Goal: Find specific page/section: Find specific page/section

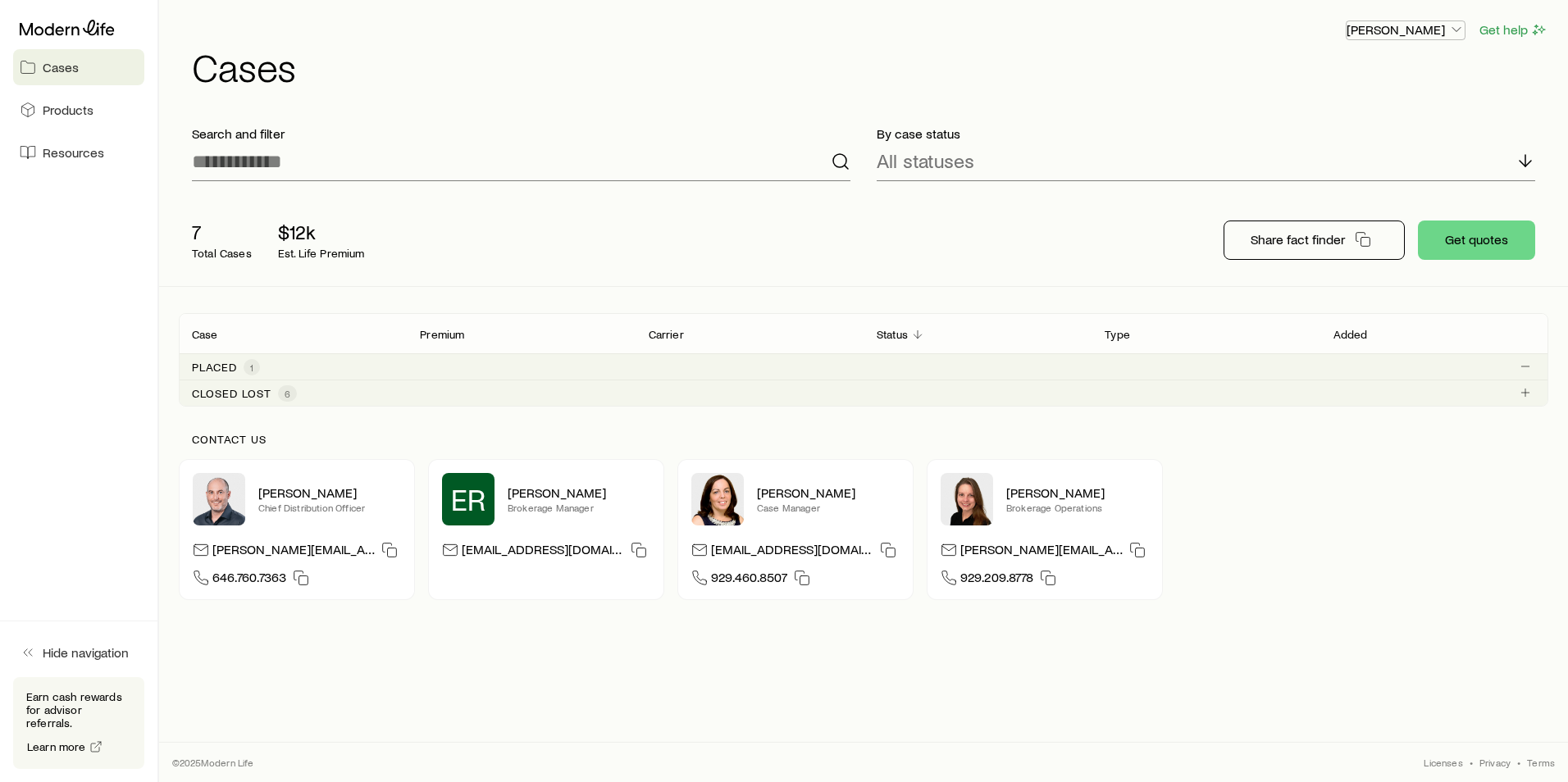
click at [1454, 32] on icon "button" at bounding box center [1456, 30] width 17 height 17
click at [1344, 108] on span "Commission schedule" at bounding box center [1369, 111] width 127 height 17
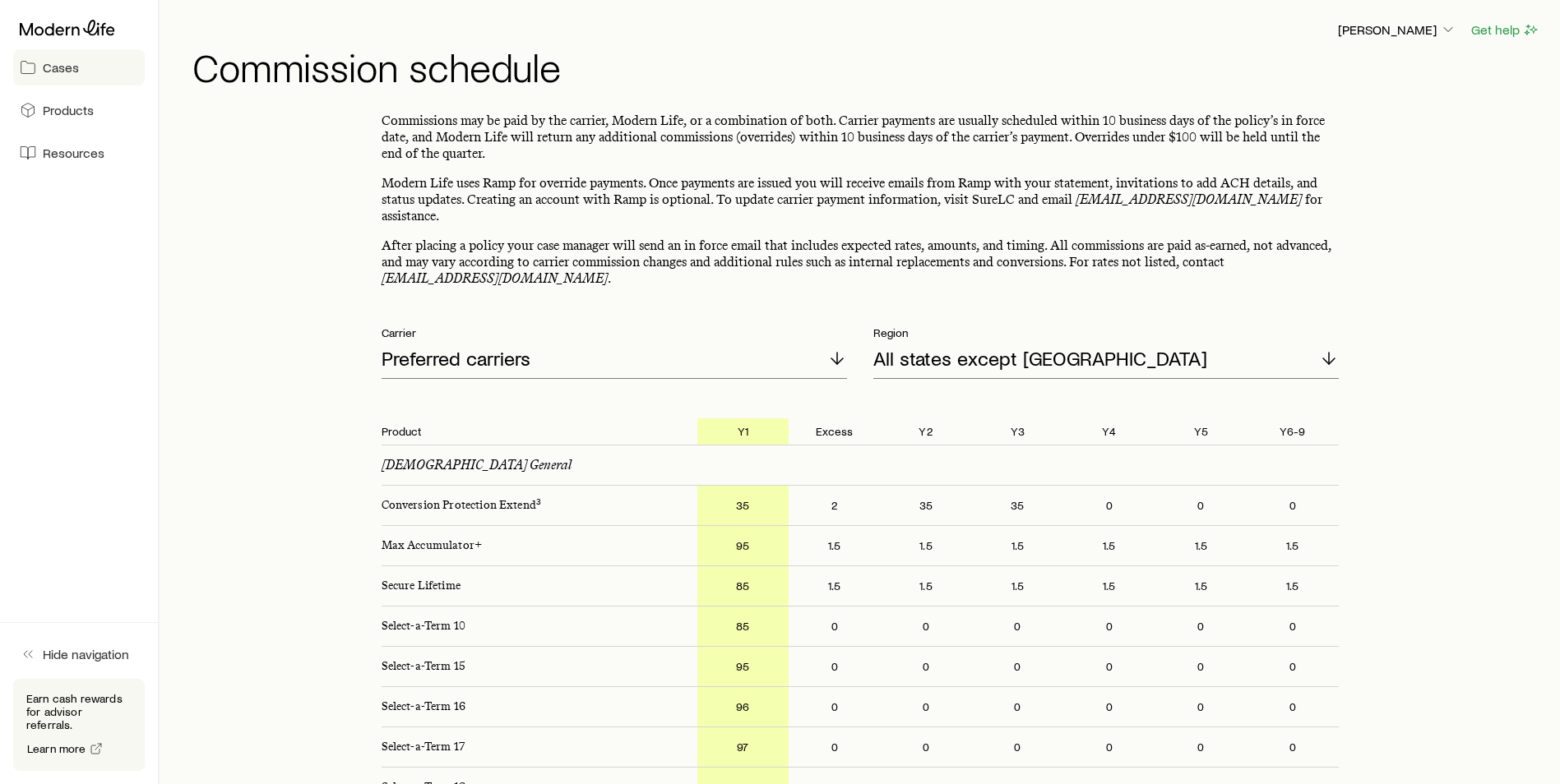
click at [63, 69] on span "Cases" at bounding box center [60, 68] width 36 height 17
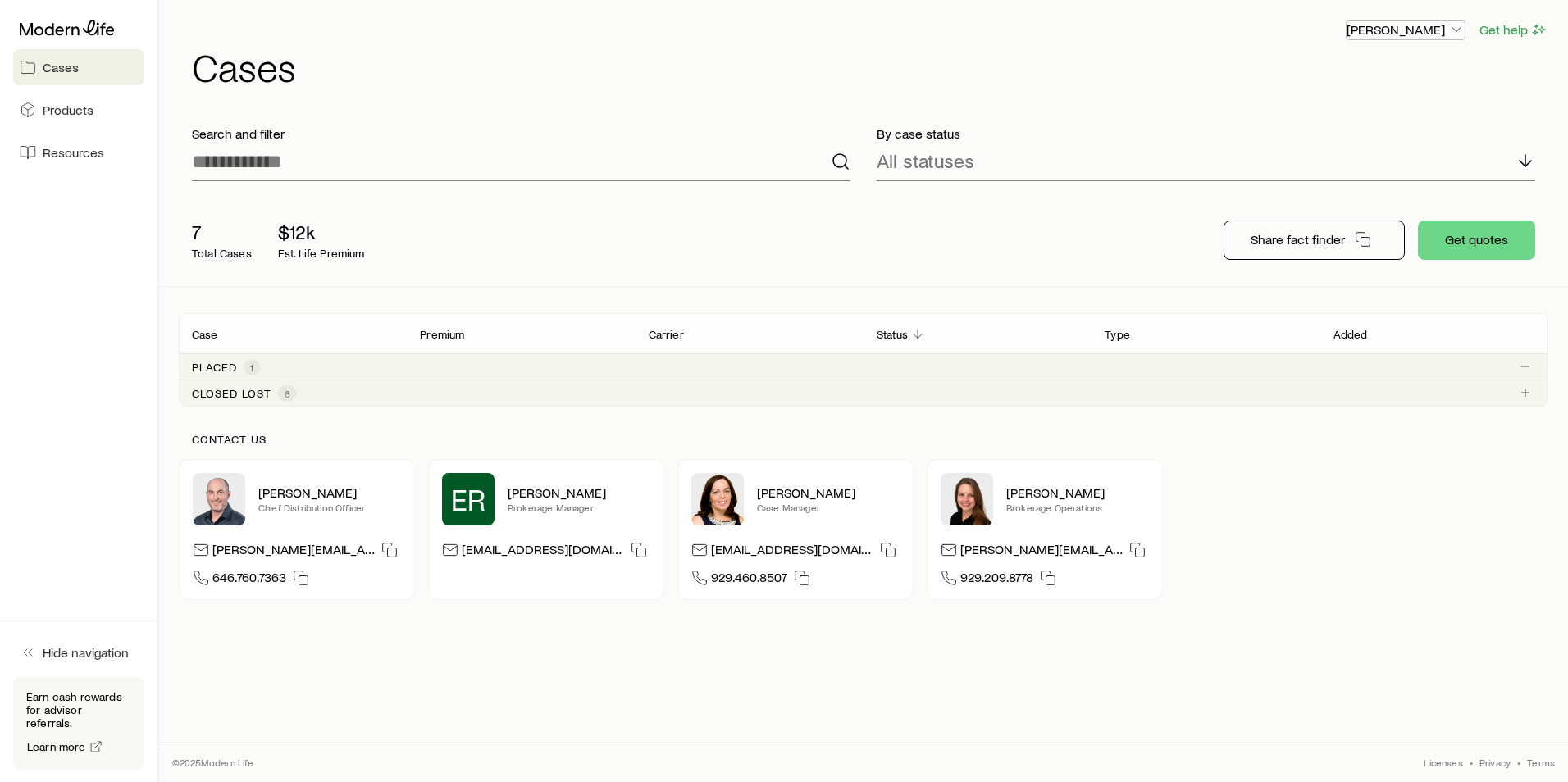
click at [1449, 31] on icon "button" at bounding box center [1456, 30] width 17 height 17
click at [1334, 79] on span "Licenses and contracts" at bounding box center [1372, 75] width 134 height 17
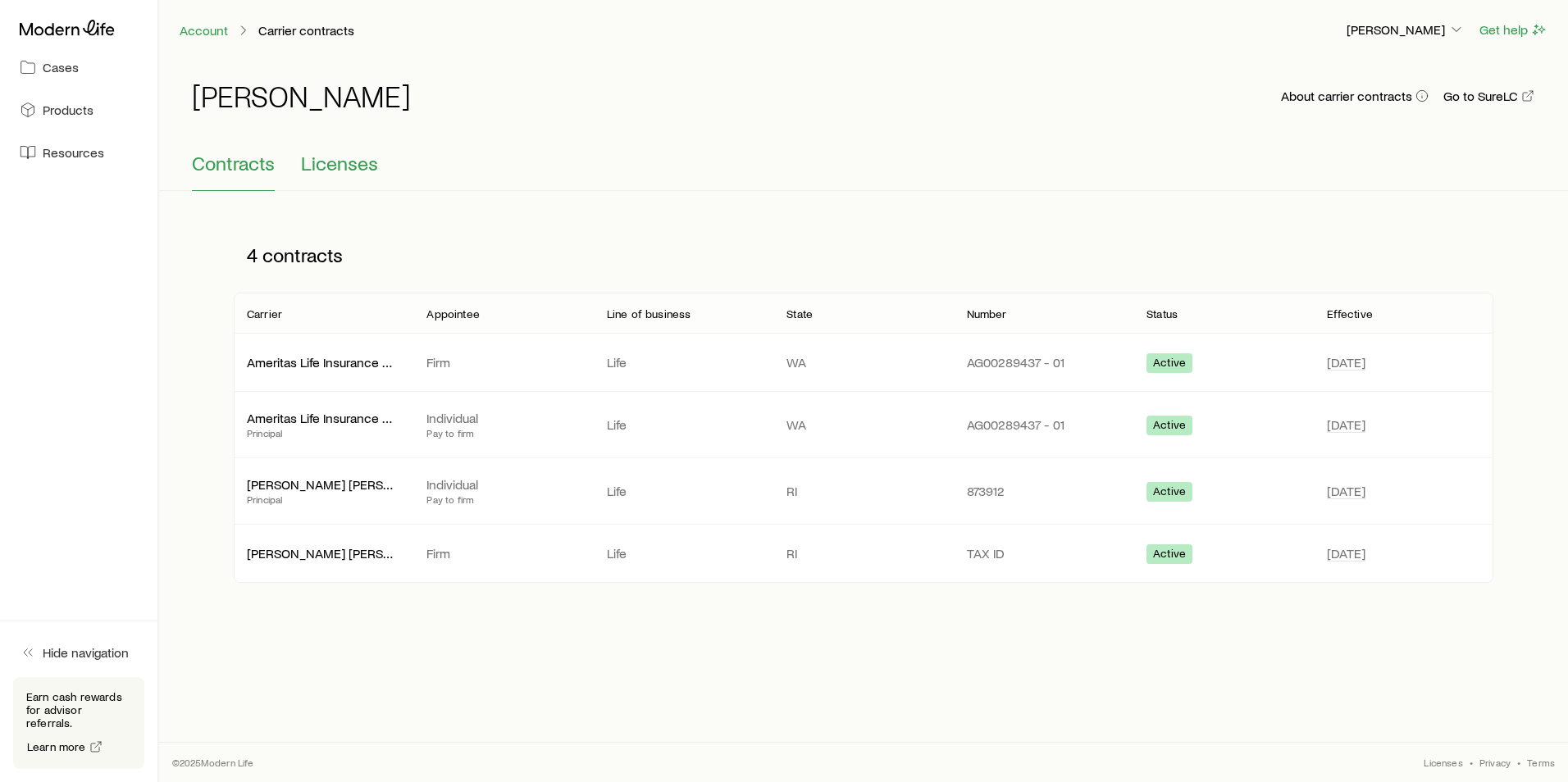
click at [355, 170] on span "Licenses" at bounding box center [339, 163] width 77 height 23
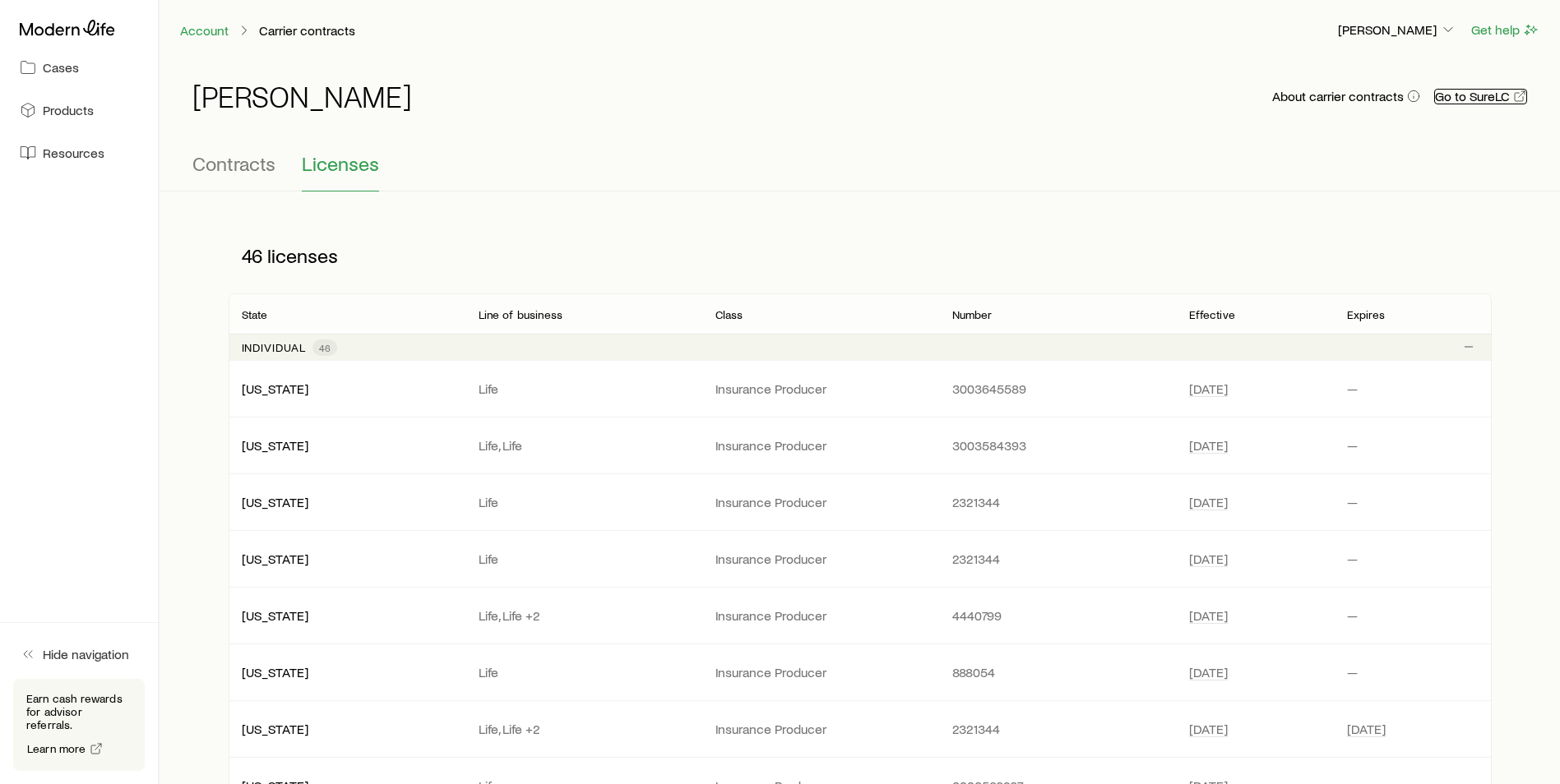
click at [1459, 99] on link "Go to SureLC" at bounding box center [1480, 96] width 93 height 16
click at [234, 172] on span "Contracts" at bounding box center [233, 164] width 83 height 23
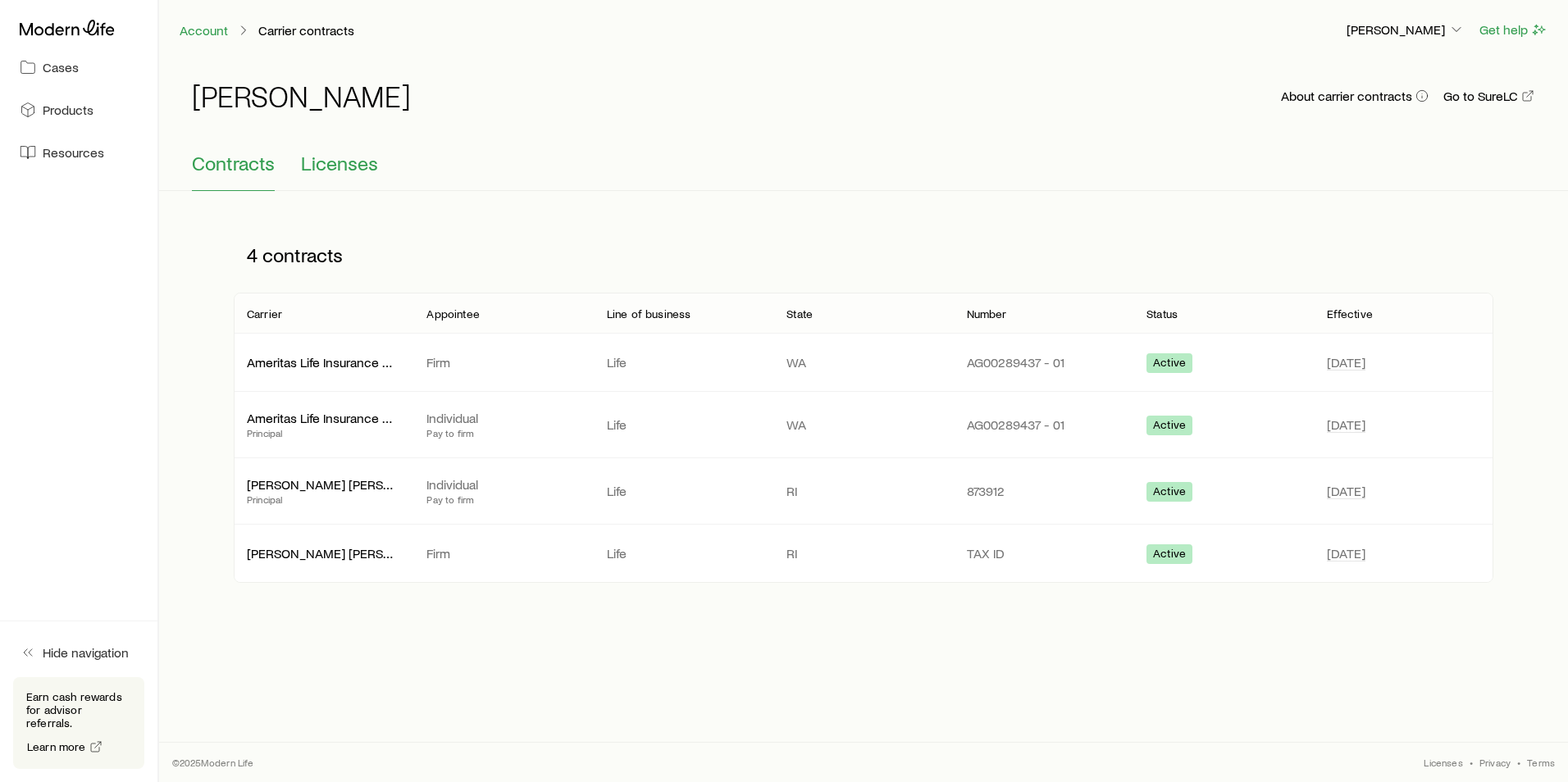
click at [348, 162] on span "Licenses" at bounding box center [339, 163] width 77 height 23
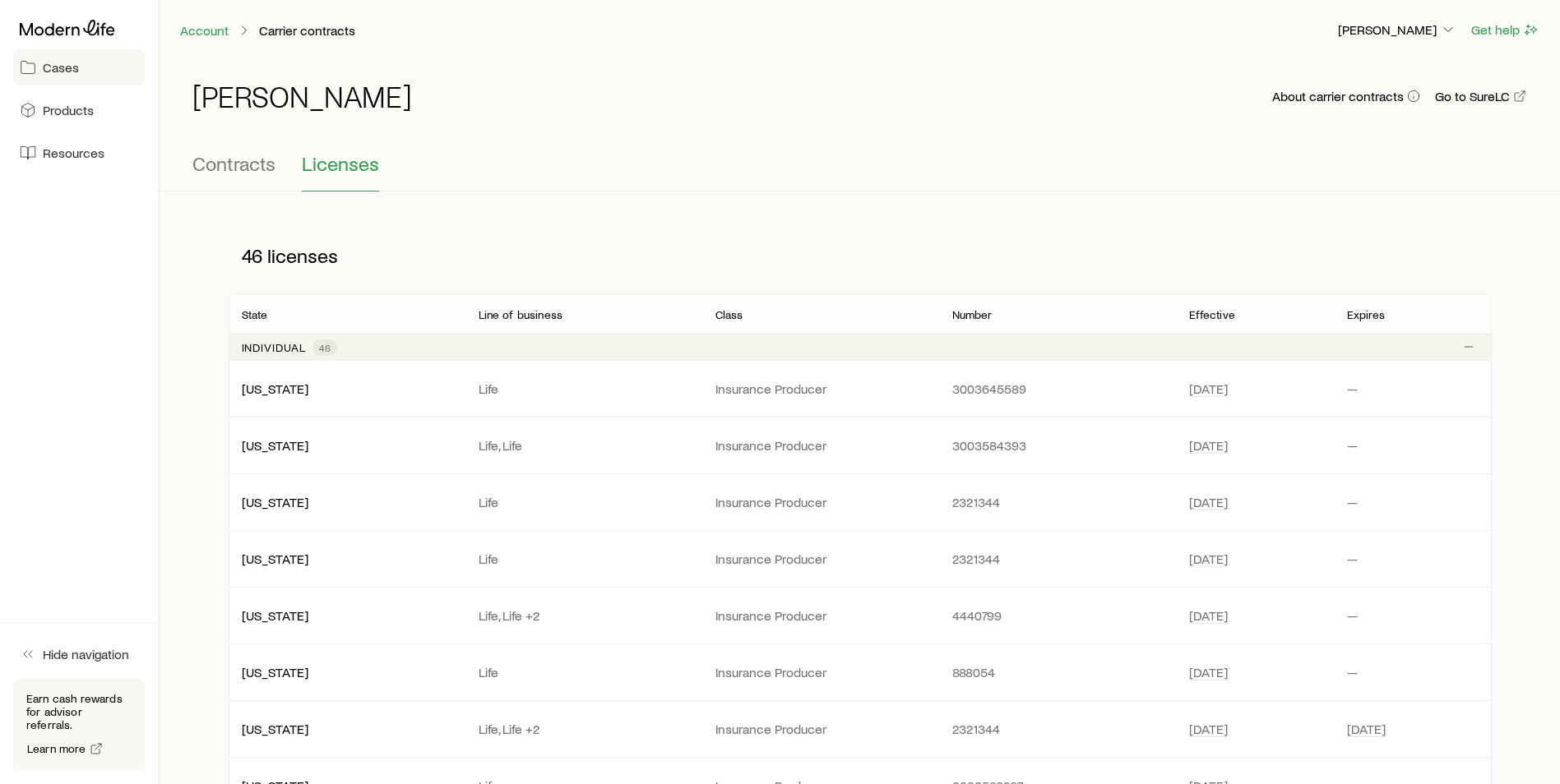
click at [73, 71] on span "Cases" at bounding box center [60, 68] width 36 height 17
